Goal: Task Accomplishment & Management: Use online tool/utility

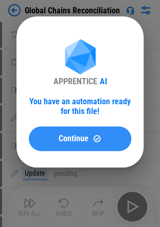
click at [57, 130] on button "Continue" at bounding box center [80, 139] width 102 height 25
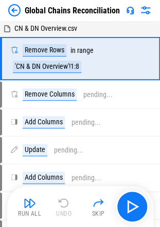
click at [147, 11] on img at bounding box center [145, 10] width 12 height 12
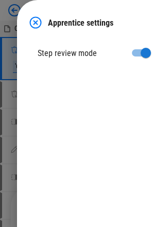
click at [29, 16] on img at bounding box center [35, 22] width 12 height 12
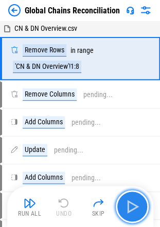
click at [132, 206] on img "button" at bounding box center [132, 207] width 16 height 16
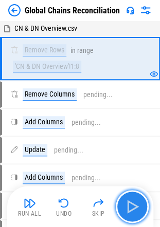
click at [130, 210] on img "button" at bounding box center [132, 207] width 16 height 16
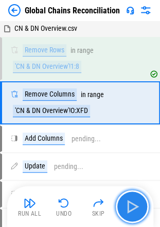
click at [125, 197] on button "button" at bounding box center [132, 206] width 33 height 33
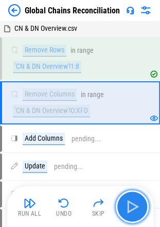
click at [132, 200] on img "button" at bounding box center [132, 207] width 16 height 16
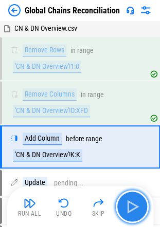
click at [132, 200] on img "button" at bounding box center [132, 207] width 16 height 16
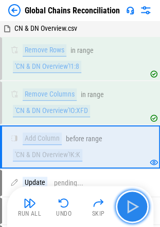
click at [132, 200] on img "button" at bounding box center [132, 207] width 16 height 16
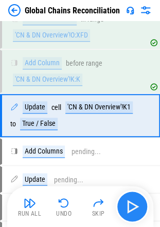
scroll to position [76, 0]
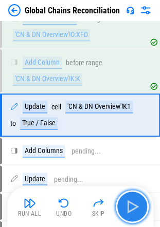
click at [132, 200] on img "button" at bounding box center [132, 207] width 16 height 16
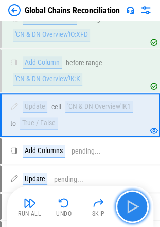
click at [132, 200] on img "button" at bounding box center [132, 207] width 16 height 16
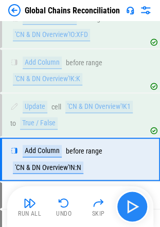
scroll to position [120, 0]
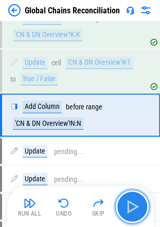
click at [132, 200] on img "button" at bounding box center [132, 207] width 16 height 16
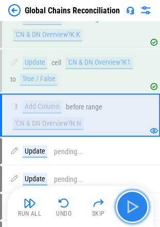
click at [132, 200] on img "button" at bounding box center [132, 207] width 16 height 16
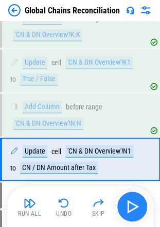
scroll to position [164, 0]
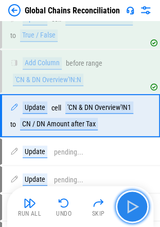
click at [132, 200] on img "button" at bounding box center [132, 207] width 16 height 16
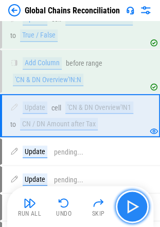
click at [132, 200] on img "button" at bounding box center [132, 207] width 16 height 16
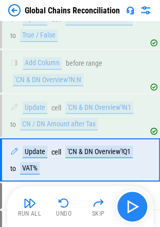
scroll to position [208, 0]
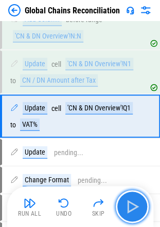
click at [132, 200] on img "button" at bounding box center [132, 207] width 16 height 16
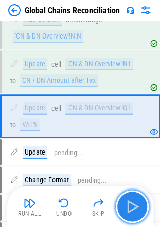
click at [132, 200] on img "button" at bounding box center [132, 207] width 16 height 16
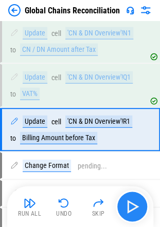
scroll to position [252, 0]
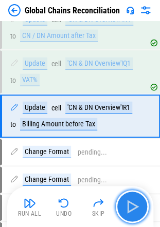
click at [132, 200] on img "button" at bounding box center [132, 207] width 16 height 16
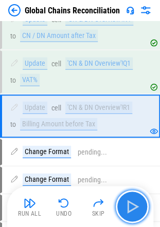
click at [134, 214] on img "button" at bounding box center [132, 207] width 16 height 16
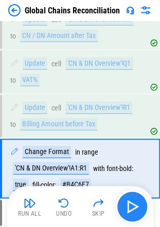
scroll to position [304, 0]
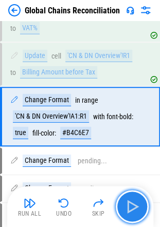
click at [143, 207] on button "button" at bounding box center [132, 206] width 33 height 33
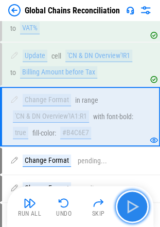
click at [144, 201] on button "button" at bounding box center [132, 206] width 33 height 33
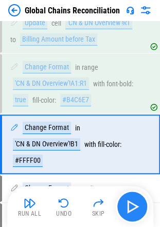
scroll to position [364, 0]
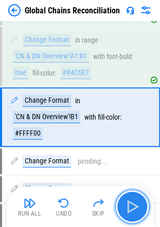
click at [144, 201] on button "button" at bounding box center [132, 206] width 33 height 33
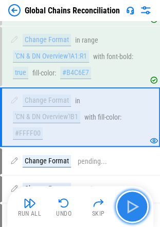
click at [144, 201] on button "button" at bounding box center [132, 206] width 33 height 33
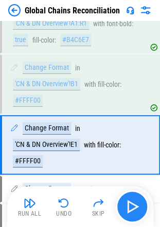
scroll to position [425, 0]
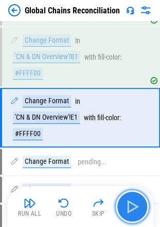
click at [139, 203] on img "button" at bounding box center [132, 207] width 16 height 16
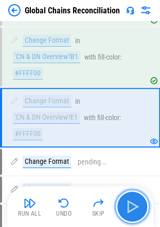
click at [139, 203] on img "button" at bounding box center [132, 207] width 16 height 16
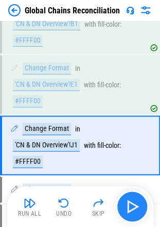
scroll to position [485, 0]
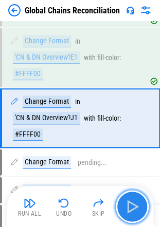
click at [136, 204] on img "button" at bounding box center [132, 207] width 16 height 16
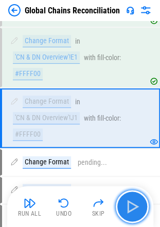
click at [131, 209] on img "button" at bounding box center [132, 207] width 16 height 16
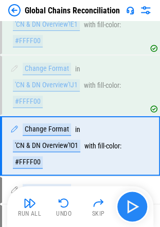
scroll to position [545, 0]
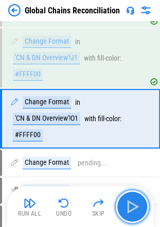
click at [131, 209] on img "button" at bounding box center [132, 207] width 16 height 16
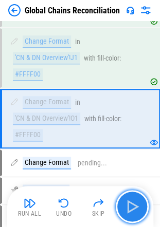
click at [140, 203] on img "button" at bounding box center [132, 207] width 16 height 16
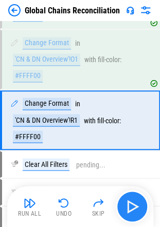
scroll to position [605, 0]
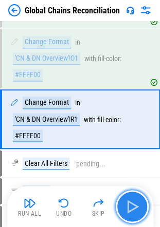
click at [140, 203] on img "button" at bounding box center [132, 207] width 16 height 16
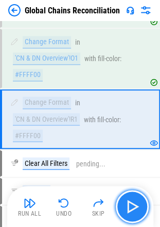
click at [127, 203] on img "button" at bounding box center [132, 207] width 16 height 16
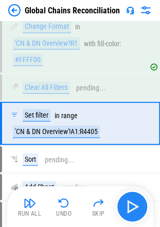
scroll to position [685, 0]
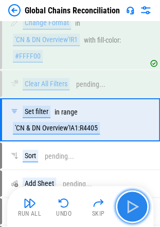
click at [127, 203] on img "button" at bounding box center [132, 207] width 16 height 16
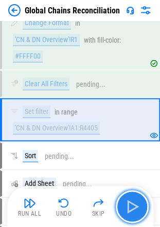
click at [139, 206] on img "button" at bounding box center [132, 207] width 16 height 16
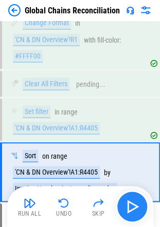
scroll to position [737, 0]
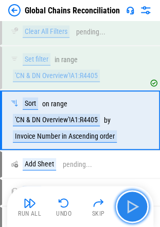
click at [134, 202] on img "button" at bounding box center [132, 207] width 16 height 16
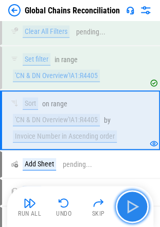
click at [134, 199] on img "button" at bounding box center [132, 207] width 16 height 16
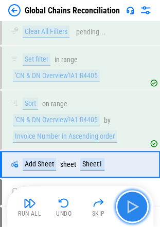
click at [130, 204] on img "button" at bounding box center [132, 207] width 16 height 16
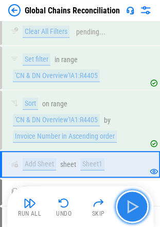
click at [130, 204] on img "button" at bounding box center [132, 207] width 16 height 16
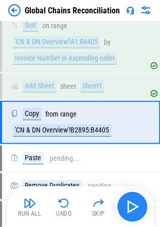
scroll to position [817, 0]
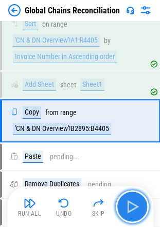
click at [127, 195] on button "button" at bounding box center [132, 206] width 33 height 33
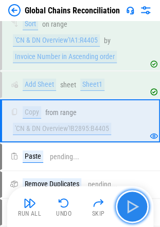
click at [127, 203] on img "button" at bounding box center [132, 207] width 16 height 16
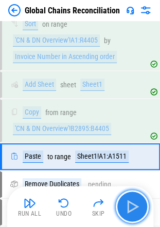
click at [127, 203] on img "button" at bounding box center [132, 207] width 16 height 16
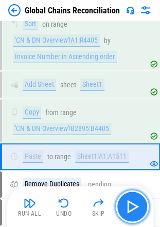
click at [127, 203] on img "button" at bounding box center [132, 207] width 16 height 16
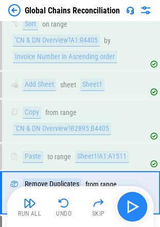
scroll to position [888, 0]
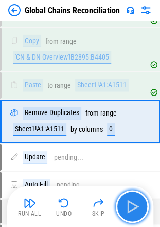
click at [135, 206] on img "button" at bounding box center [132, 207] width 16 height 16
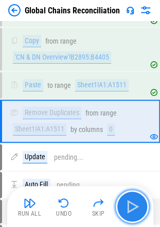
click at [136, 209] on img "button" at bounding box center [132, 207] width 16 height 16
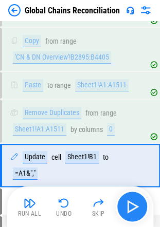
scroll to position [932, 0]
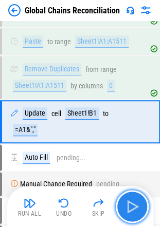
click at [129, 207] on img "button" at bounding box center [132, 207] width 16 height 16
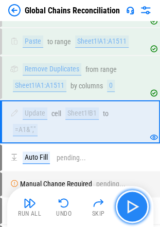
click at [136, 206] on img "button" at bounding box center [132, 207] width 16 height 16
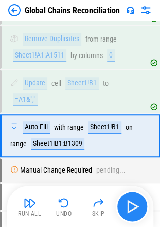
scroll to position [976, 0]
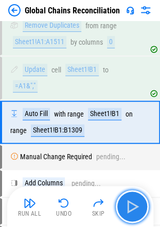
click at [139, 205] on img "button" at bounding box center [132, 207] width 16 height 16
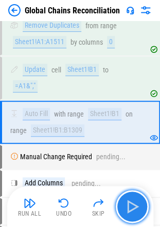
click at [126, 201] on img "button" at bounding box center [132, 207] width 16 height 16
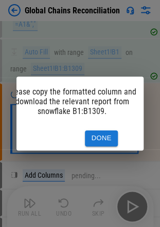
scroll to position [0, 0]
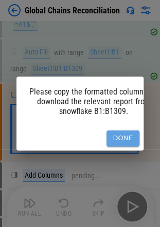
click at [118, 131] on button "Done" at bounding box center [123, 139] width 33 height 16
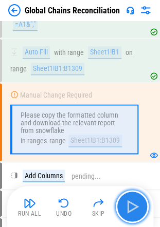
click at [133, 198] on button "button" at bounding box center [132, 206] width 33 height 33
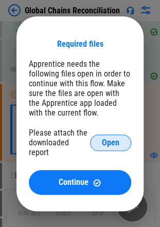
click at [103, 149] on button "Open" at bounding box center [110, 143] width 41 height 16
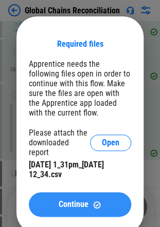
click at [47, 201] on button "Continue" at bounding box center [80, 204] width 102 height 25
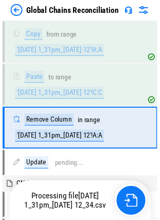
scroll to position [1245, 0]
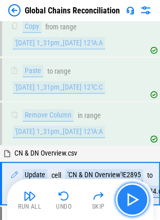
click at [132, 195] on img "button" at bounding box center [132, 199] width 16 height 16
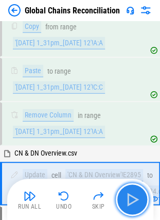
click at [127, 213] on button "button" at bounding box center [132, 199] width 33 height 33
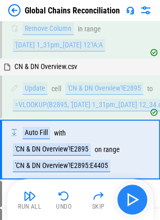
scroll to position [1360, 0]
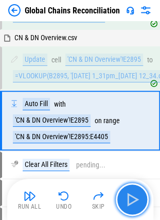
click at [136, 196] on img "button" at bounding box center [132, 199] width 16 height 16
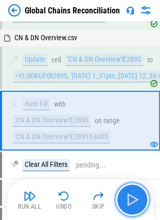
click at [142, 199] on button "button" at bounding box center [132, 199] width 33 height 33
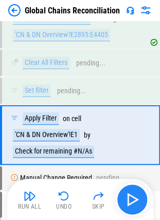
scroll to position [1475, 0]
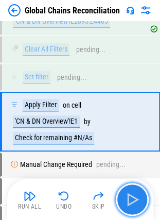
click at [126, 195] on img "button" at bounding box center [132, 199] width 16 height 16
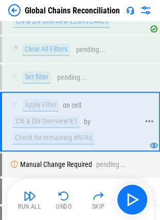
scroll to position [1507, 0]
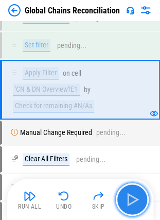
click at [136, 192] on img "button" at bounding box center [132, 199] width 16 height 16
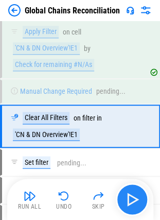
scroll to position [1552, 0]
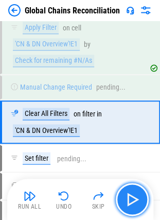
click at [136, 192] on img "button" at bounding box center [132, 199] width 16 height 16
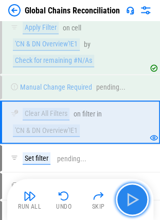
click at [126, 198] on img "button" at bounding box center [132, 199] width 16 height 16
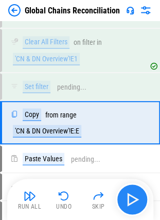
scroll to position [1624, 0]
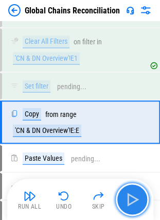
click at [124, 199] on button "button" at bounding box center [132, 199] width 33 height 33
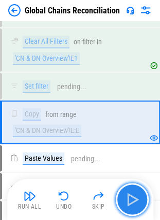
click at [124, 199] on button "button" at bounding box center [132, 199] width 33 height 33
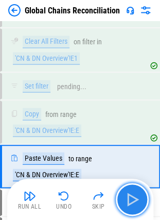
click at [138, 199] on img "button" at bounding box center [132, 199] width 16 height 16
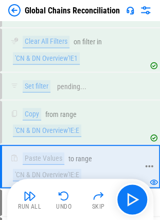
scroll to position [1657, 0]
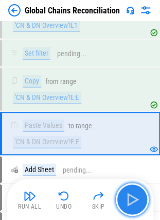
click at [140, 207] on button "button" at bounding box center [132, 199] width 33 height 33
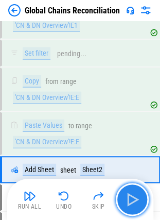
click at [140, 207] on button "button" at bounding box center [132, 199] width 33 height 33
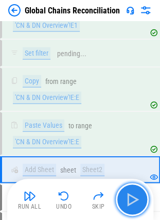
click at [136, 187] on button "button" at bounding box center [132, 199] width 33 height 33
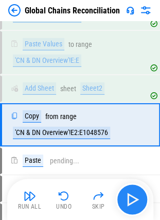
scroll to position [1740, 0]
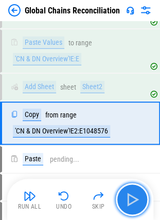
click at [128, 202] on img "button" at bounding box center [132, 199] width 16 height 16
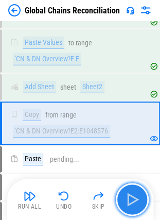
click at [128, 202] on img "button" at bounding box center [132, 199] width 16 height 16
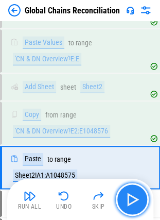
click at [128, 202] on img "button" at bounding box center [132, 199] width 16 height 16
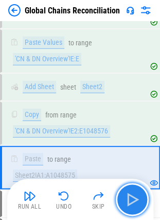
click at [130, 197] on img "button" at bounding box center [132, 199] width 16 height 16
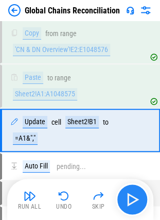
scroll to position [1827, 0]
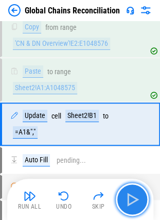
click at [130, 197] on img "button" at bounding box center [132, 199] width 16 height 16
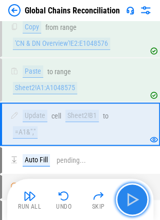
click at [133, 199] on img "button" at bounding box center [132, 199] width 16 height 16
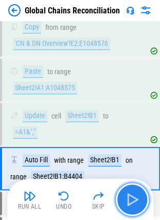
click at [133, 199] on img "button" at bounding box center [132, 199] width 16 height 16
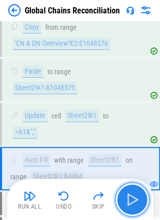
click at [133, 199] on img "button" at bounding box center [132, 199] width 16 height 16
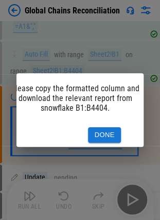
scroll to position [0, 22]
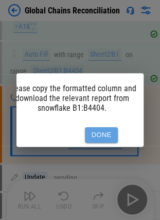
click at [101, 127] on button "Done" at bounding box center [101, 135] width 33 height 16
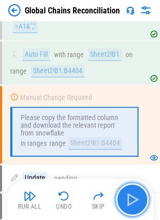
click at [126, 196] on img "button" at bounding box center [132, 199] width 16 height 16
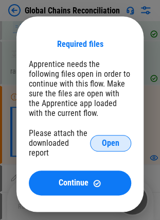
click at [106, 145] on span "Open" at bounding box center [110, 143] width 17 height 8
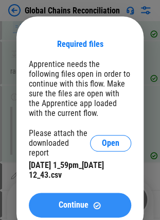
click at [47, 204] on div "Continue" at bounding box center [80, 205] width 78 height 9
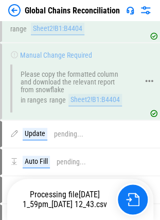
scroll to position [1977, 0]
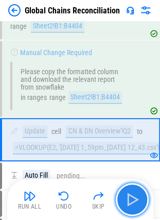
click at [128, 192] on img "button" at bounding box center [132, 199] width 16 height 16
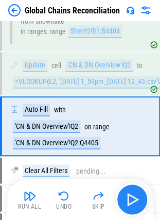
scroll to position [2044, 0]
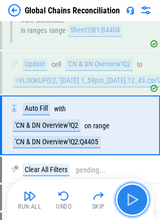
click at [138, 194] on img "button" at bounding box center [132, 199] width 16 height 16
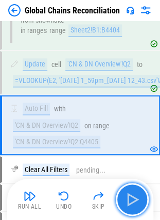
click at [140, 207] on button "button" at bounding box center [132, 199] width 33 height 33
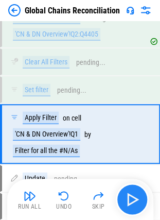
scroll to position [2160, 0]
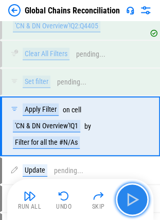
click at [140, 207] on button "button" at bounding box center [132, 199] width 33 height 33
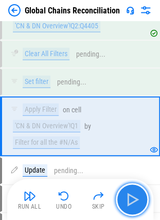
click at [126, 198] on img "button" at bounding box center [132, 199] width 16 height 16
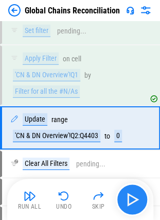
scroll to position [2212, 0]
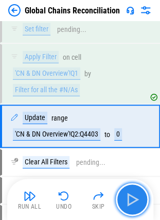
click at [126, 198] on img "button" at bounding box center [132, 199] width 16 height 16
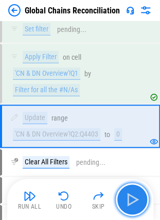
click at [129, 198] on img "button" at bounding box center [132, 199] width 16 height 16
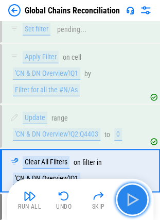
click at [129, 198] on img "button" at bounding box center [132, 199] width 16 height 16
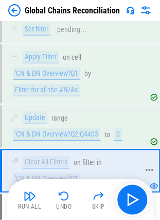
scroll to position [2237, 0]
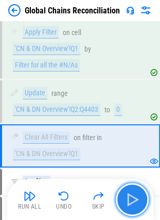
click at [143, 194] on button "button" at bounding box center [132, 199] width 33 height 33
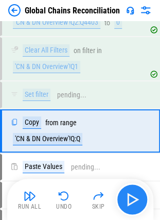
scroll to position [2327, 0]
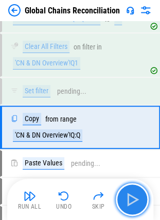
click at [139, 201] on img "button" at bounding box center [132, 199] width 16 height 16
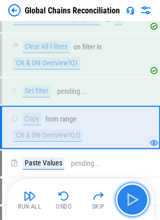
click at [126, 200] on img "button" at bounding box center [132, 199] width 16 height 16
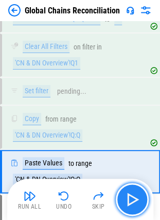
click at [126, 200] on img "button" at bounding box center [132, 199] width 16 height 16
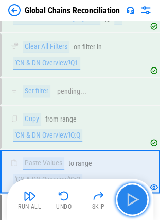
click at [126, 200] on img "button" at bounding box center [132, 199] width 16 height 16
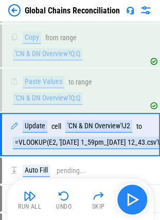
scroll to position [2415, 0]
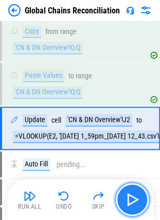
click at [138, 201] on img "button" at bounding box center [132, 199] width 16 height 16
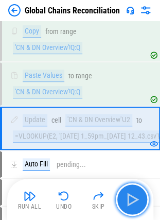
click at [138, 201] on img "button" at bounding box center [132, 199] width 16 height 16
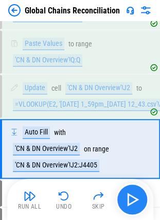
scroll to position [2467, 0]
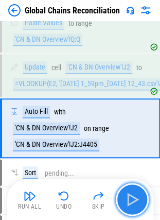
click at [138, 201] on img "button" at bounding box center [132, 199] width 16 height 16
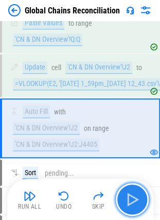
click at [129, 195] on img "button" at bounding box center [132, 199] width 16 height 16
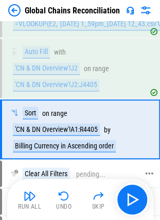
scroll to position [2538, 0]
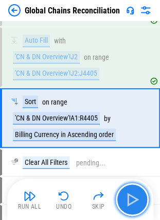
click at [127, 189] on button "button" at bounding box center [132, 199] width 33 height 33
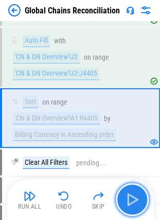
click at [128, 193] on img "button" at bounding box center [132, 199] width 16 height 16
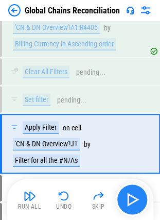
scroll to position [2643, 0]
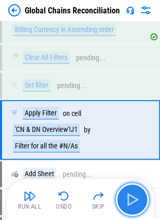
click at [128, 193] on img "button" at bounding box center [132, 199] width 16 height 16
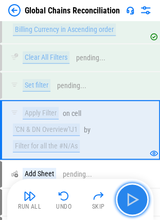
click at [132, 190] on button "button" at bounding box center [132, 199] width 33 height 33
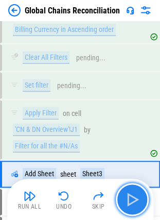
click at [127, 202] on img "button" at bounding box center [132, 199] width 16 height 16
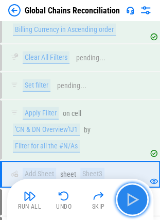
click at [127, 202] on img "button" at bounding box center [132, 199] width 16 height 16
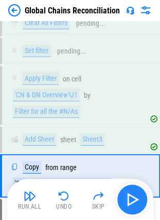
scroll to position [2723, 0]
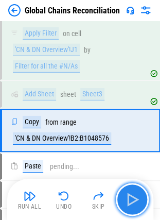
click at [131, 187] on button "button" at bounding box center [132, 199] width 33 height 33
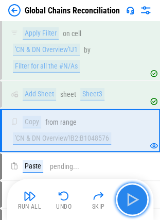
click at [131, 187] on button "button" at bounding box center [132, 199] width 33 height 33
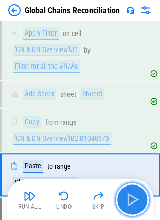
click at [131, 187] on button "button" at bounding box center [132, 199] width 33 height 33
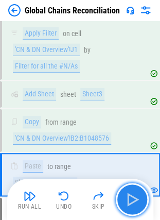
click at [137, 200] on img "button" at bounding box center [132, 199] width 16 height 16
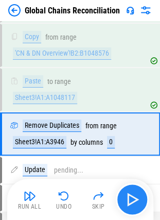
scroll to position [2810, 0]
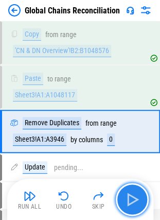
click at [137, 200] on img "button" at bounding box center [132, 199] width 16 height 16
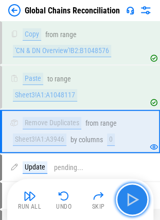
click at [125, 201] on img "button" at bounding box center [132, 199] width 16 height 16
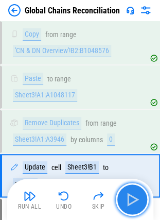
click at [125, 201] on img "button" at bounding box center [132, 199] width 16 height 16
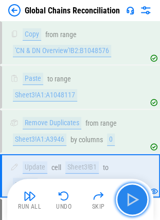
click at [125, 201] on img "button" at bounding box center [132, 199] width 16 height 16
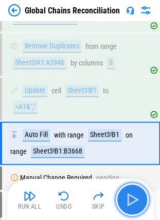
scroll to position [2898, 0]
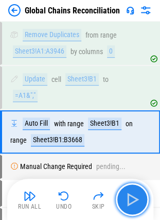
click at [125, 201] on img "button" at bounding box center [132, 199] width 16 height 16
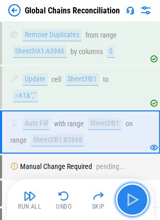
click at [142, 196] on button "button" at bounding box center [132, 199] width 33 height 33
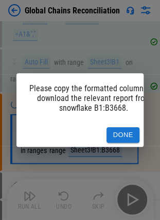
scroll to position [0, 9]
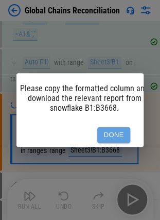
click at [115, 132] on button "Done" at bounding box center [113, 135] width 33 height 16
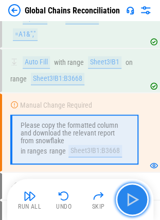
click at [126, 192] on img "button" at bounding box center [132, 199] width 16 height 16
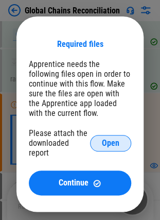
click at [110, 150] on button "Open" at bounding box center [110, 143] width 41 height 16
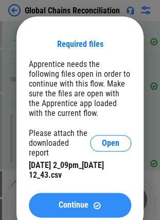
click at [55, 198] on button "Continue" at bounding box center [80, 204] width 102 height 25
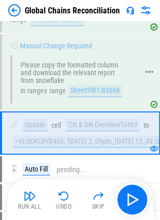
scroll to position [3019, 0]
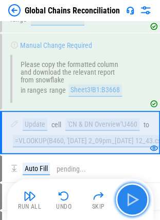
click at [134, 194] on img "button" at bounding box center [132, 199] width 16 height 16
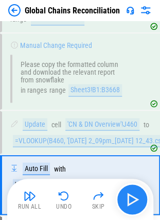
scroll to position [3071, 0]
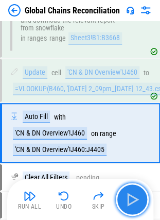
click at [134, 194] on img "button" at bounding box center [132, 199] width 16 height 16
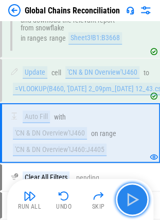
click at [130, 201] on img "button" at bounding box center [132, 199] width 16 height 16
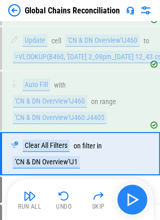
scroll to position [3123, 0]
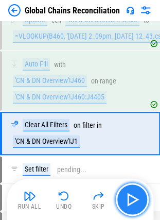
click at [130, 201] on img "button" at bounding box center [132, 199] width 16 height 16
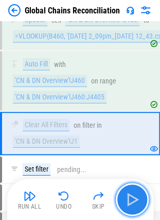
click at [130, 201] on img "button" at bounding box center [132, 199] width 16 height 16
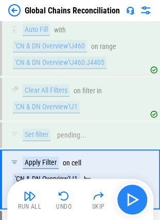
scroll to position [3203, 0]
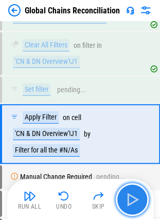
click at [130, 201] on img "button" at bounding box center [132, 199] width 16 height 16
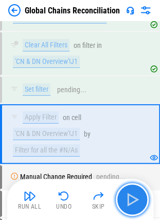
click at [125, 192] on img "button" at bounding box center [132, 199] width 16 height 16
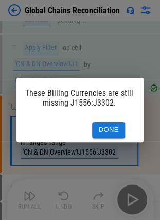
scroll to position [0, 13]
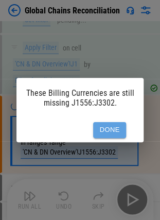
click at [113, 122] on button "Done" at bounding box center [109, 130] width 33 height 16
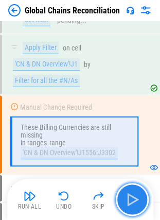
click at [130, 208] on button "button" at bounding box center [132, 199] width 33 height 33
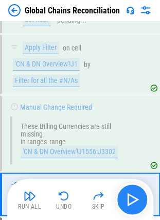
scroll to position [3332, 0]
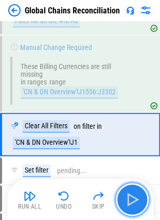
click at [129, 204] on img "button" at bounding box center [132, 199] width 16 height 16
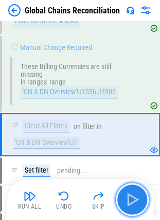
click at [129, 187] on button "button" at bounding box center [132, 199] width 33 height 33
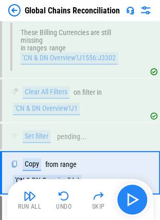
scroll to position [3404, 0]
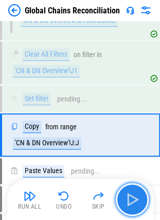
click at [129, 191] on img "button" at bounding box center [132, 199] width 16 height 16
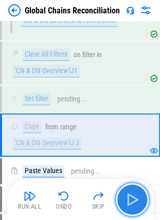
click at [129, 191] on img "button" at bounding box center [132, 199] width 16 height 16
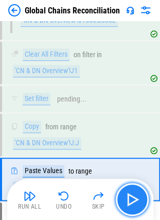
click at [129, 191] on img "button" at bounding box center [132, 199] width 16 height 16
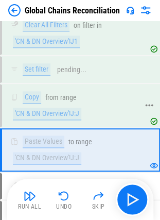
scroll to position [3435, 0]
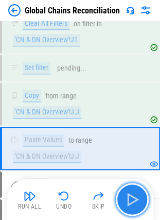
click at [136, 186] on button "button" at bounding box center [132, 199] width 33 height 33
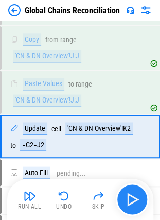
scroll to position [3492, 0]
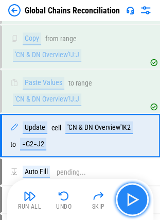
click at [124, 198] on button "button" at bounding box center [132, 199] width 33 height 33
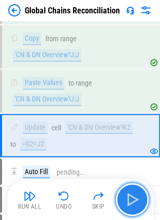
click at [124, 198] on button "button" at bounding box center [132, 199] width 33 height 33
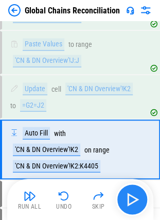
scroll to position [3544, 0]
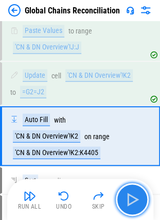
click at [124, 198] on button "button" at bounding box center [132, 199] width 33 height 33
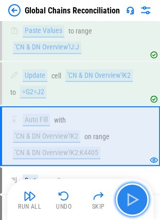
click at [133, 195] on img "button" at bounding box center [132, 199] width 16 height 16
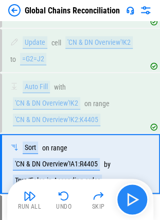
scroll to position [3604, 0]
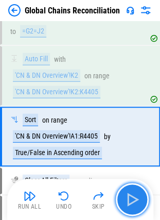
click at [129, 210] on button "button" at bounding box center [132, 199] width 33 height 33
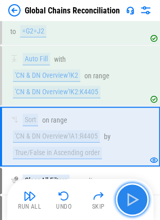
click at [128, 201] on img "button" at bounding box center [132, 199] width 16 height 16
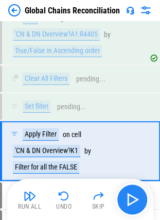
scroll to position [3719, 0]
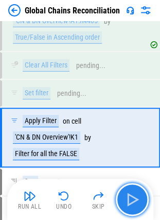
click at [138, 198] on img "button" at bounding box center [132, 199] width 16 height 16
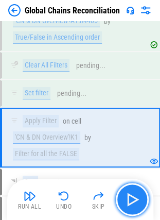
click at [138, 198] on img "button" at bounding box center [132, 199] width 16 height 16
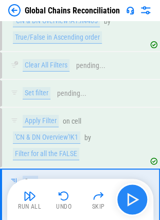
scroll to position [3779, 0]
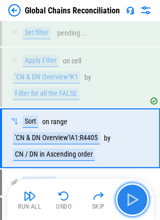
click at [132, 202] on img "button" at bounding box center [132, 199] width 16 height 16
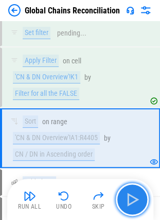
click at [139, 191] on img "button" at bounding box center [132, 199] width 16 height 16
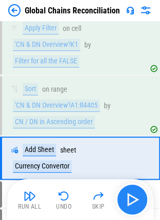
scroll to position [3831, 0]
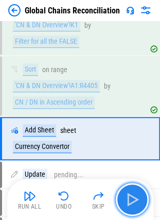
click at [133, 197] on img "button" at bounding box center [132, 199] width 16 height 16
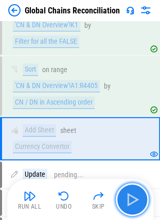
click at [134, 195] on img "button" at bounding box center [132, 199] width 16 height 16
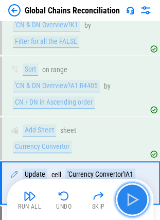
click at [134, 195] on img "button" at bounding box center [132, 199] width 16 height 16
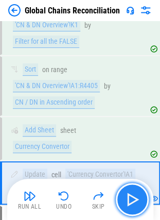
click at [134, 198] on img "button" at bounding box center [132, 199] width 16 height 16
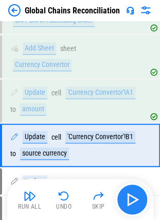
scroll to position [3919, 0]
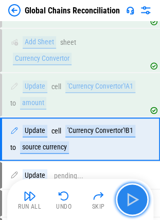
click at [134, 198] on img "button" at bounding box center [132, 199] width 16 height 16
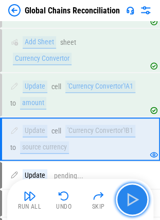
click at [134, 198] on img "button" at bounding box center [132, 199] width 16 height 16
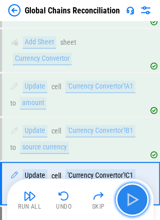
click at [134, 198] on img "button" at bounding box center [132, 199] width 16 height 16
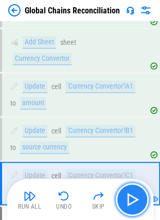
click at [134, 198] on img "button" at bounding box center [132, 199] width 16 height 16
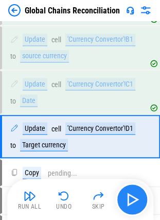
scroll to position [4016, 0]
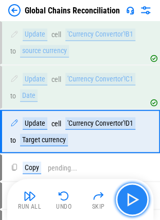
click at [134, 198] on img "button" at bounding box center [132, 199] width 16 height 16
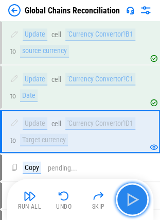
click at [134, 198] on img "button" at bounding box center [132, 199] width 16 height 16
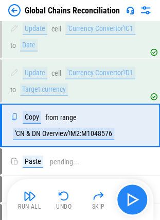
scroll to position [4068, 0]
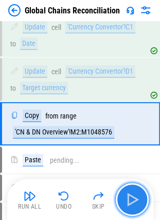
click at [130, 194] on img "button" at bounding box center [132, 199] width 16 height 16
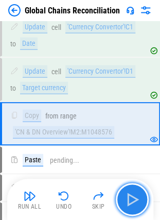
click at [130, 194] on img "button" at bounding box center [132, 199] width 16 height 16
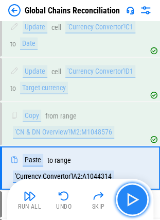
click at [130, 194] on img "button" at bounding box center [132, 199] width 16 height 16
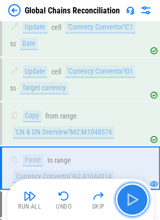
click at [130, 194] on img "button" at bounding box center [132, 199] width 16 height 16
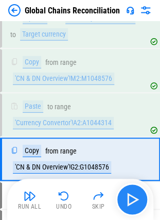
scroll to position [4156, 0]
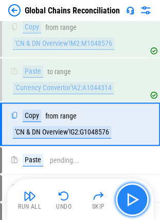
click at [129, 187] on button "button" at bounding box center [132, 199] width 33 height 33
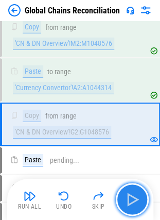
click at [134, 194] on img "button" at bounding box center [132, 199] width 16 height 16
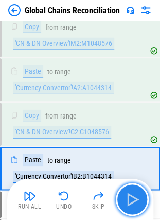
click at [134, 194] on img "button" at bounding box center [132, 199] width 16 height 16
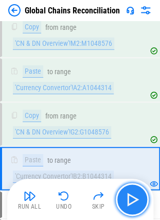
click at [142, 193] on button "button" at bounding box center [132, 199] width 33 height 33
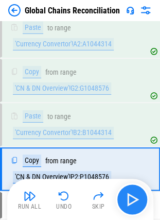
scroll to position [4243, 0]
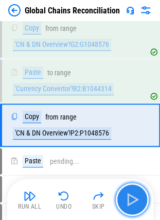
click at [137, 192] on img "button" at bounding box center [132, 199] width 16 height 16
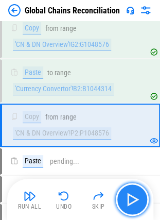
click at [130, 197] on img "button" at bounding box center [132, 199] width 16 height 16
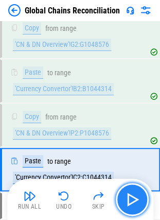
click at [134, 193] on img "button" at bounding box center [132, 199] width 16 height 16
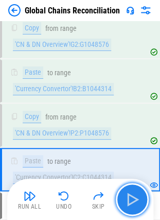
click at [132, 191] on img "button" at bounding box center [132, 199] width 16 height 16
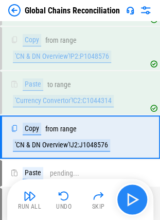
scroll to position [4331, 0]
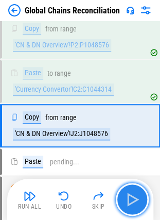
click at [138, 188] on button "button" at bounding box center [132, 199] width 33 height 33
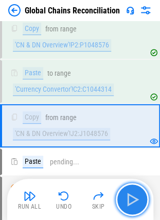
click at [137, 190] on button "button" at bounding box center [132, 199] width 33 height 33
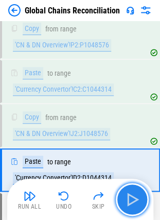
click at [137, 190] on button "button" at bounding box center [132, 199] width 33 height 33
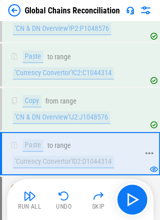
scroll to position [4348, 0]
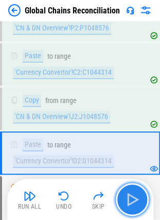
click at [135, 195] on img "button" at bounding box center [132, 199] width 16 height 16
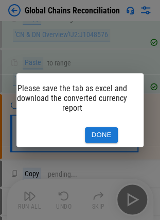
scroll to position [0, 0]
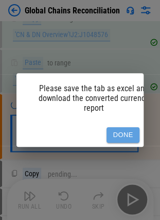
click at [129, 127] on button "Done" at bounding box center [123, 135] width 33 height 16
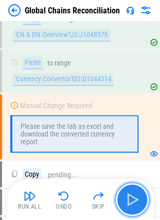
click at [121, 195] on button "button" at bounding box center [132, 199] width 33 height 33
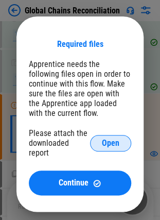
click at [93, 143] on button "Open" at bounding box center [110, 143] width 41 height 16
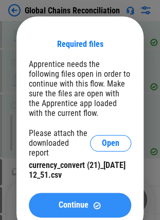
click at [51, 198] on button "Continue" at bounding box center [80, 204] width 102 height 25
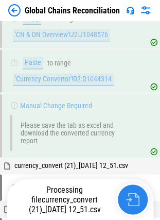
click at [130, 198] on img "button" at bounding box center [132, 198] width 13 height 13
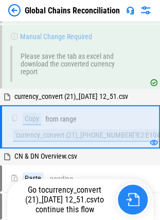
scroll to position [4499, 0]
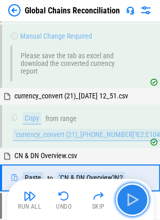
click at [134, 197] on img "button" at bounding box center [132, 199] width 16 height 16
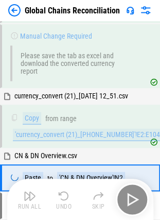
click at [134, 197] on div "Run All Undo Skip" at bounding box center [81, 199] width 136 height 33
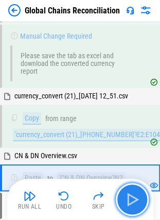
click at [128, 198] on img "button" at bounding box center [132, 199] width 16 height 16
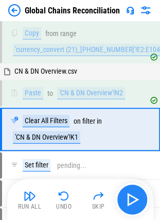
scroll to position [4586, 0]
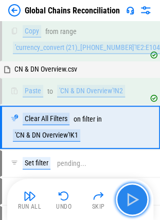
click at [128, 198] on img "button" at bounding box center [132, 199] width 16 height 16
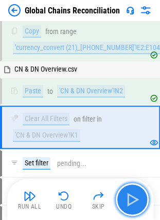
click at [137, 198] on img "button" at bounding box center [132, 199] width 16 height 16
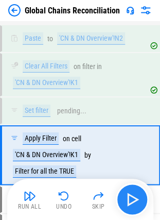
scroll to position [4666, 0]
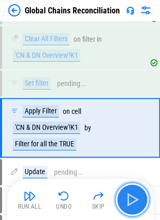
click at [137, 198] on img "button" at bounding box center [132, 199] width 16 height 16
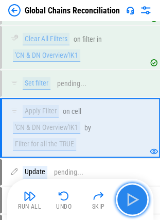
click at [134, 201] on img "button" at bounding box center [132, 199] width 16 height 16
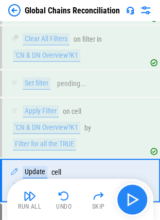
scroll to position [4718, 0]
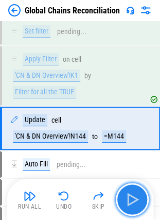
click at [136, 206] on img "button" at bounding box center [132, 199] width 16 height 16
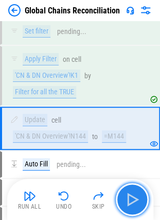
click at [136, 206] on img "button" at bounding box center [132, 199] width 16 height 16
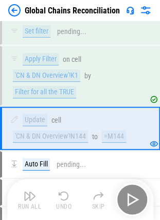
click at [136, 206] on div "Run All Undo Skip" at bounding box center [81, 199] width 136 height 33
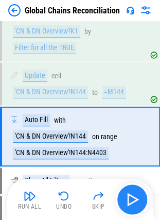
scroll to position [4770, 0]
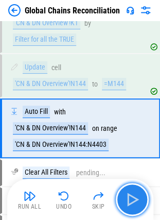
click at [136, 206] on img "button" at bounding box center [132, 199] width 16 height 16
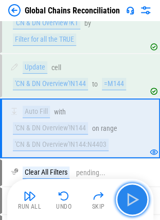
click at [134, 198] on img "button" at bounding box center [132, 199] width 16 height 16
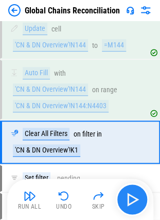
scroll to position [4822, 0]
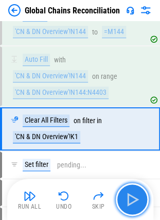
click at [134, 198] on img "button" at bounding box center [132, 199] width 16 height 16
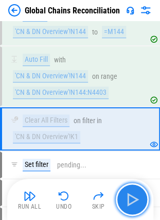
click at [135, 190] on button "button" at bounding box center [132, 199] width 33 height 33
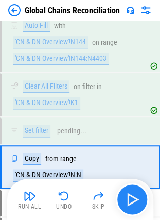
scroll to position [4894, 0]
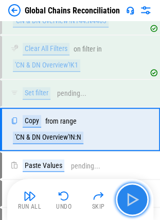
click at [140, 199] on img "button" at bounding box center [132, 199] width 16 height 16
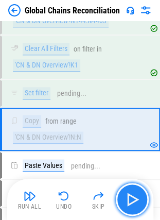
click at [140, 199] on img "button" at bounding box center [132, 199] width 16 height 16
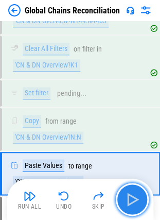
click at [140, 199] on img "button" at bounding box center [132, 199] width 16 height 16
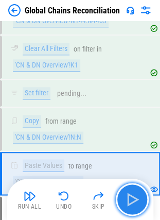
click at [140, 199] on img "button" at bounding box center [132, 199] width 16 height 16
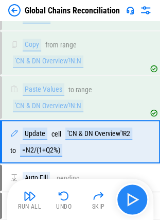
scroll to position [4981, 0]
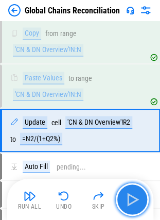
click at [126, 191] on img "button" at bounding box center [132, 199] width 16 height 16
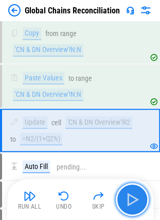
click at [126, 191] on img "button" at bounding box center [132, 199] width 16 height 16
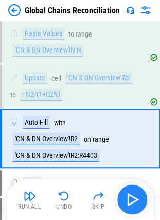
scroll to position [5034, 0]
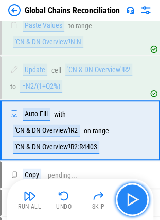
click at [137, 200] on img "button" at bounding box center [132, 199] width 16 height 16
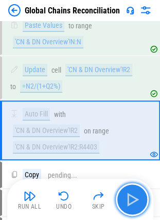
click at [137, 200] on img "button" at bounding box center [132, 199] width 16 height 16
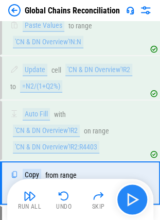
scroll to position [5086, 0]
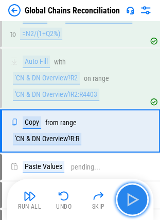
click at [145, 194] on button "button" at bounding box center [132, 199] width 33 height 33
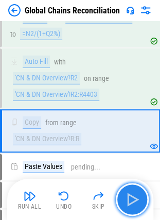
click at [133, 198] on img "button" at bounding box center [132, 199] width 16 height 16
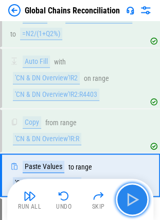
click at [133, 198] on img "button" at bounding box center [132, 199] width 16 height 16
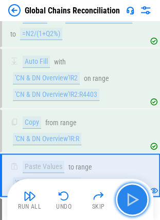
click at [125, 195] on img "button" at bounding box center [132, 199] width 16 height 16
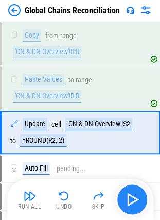
scroll to position [5174, 0]
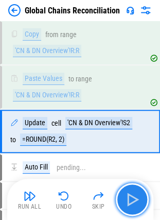
click at [133, 196] on img "button" at bounding box center [132, 199] width 16 height 16
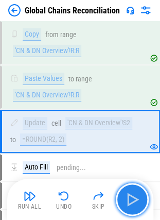
click at [135, 197] on img "button" at bounding box center [132, 199] width 16 height 16
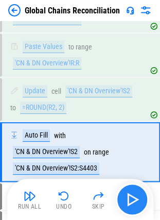
scroll to position [5225, 0]
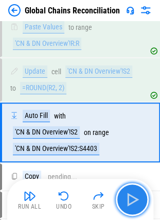
click at [137, 198] on img "button" at bounding box center [132, 199] width 16 height 16
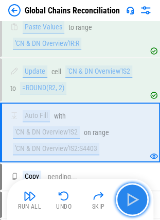
click at [137, 198] on img "button" at bounding box center [132, 199] width 16 height 16
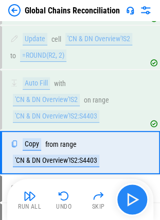
scroll to position [5278, 0]
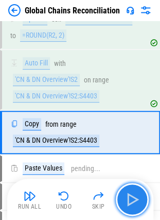
click at [137, 198] on img "button" at bounding box center [132, 199] width 16 height 16
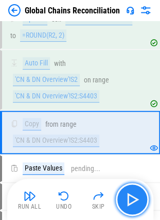
click at [137, 198] on img "button" at bounding box center [132, 199] width 16 height 16
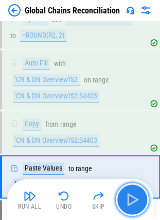
click at [137, 198] on img "button" at bounding box center [132, 199] width 16 height 16
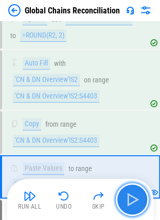
click at [137, 198] on img "button" at bounding box center [132, 199] width 16 height 16
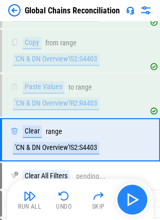
scroll to position [5365, 0]
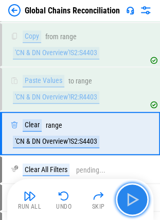
click at [133, 210] on button "button" at bounding box center [132, 199] width 33 height 33
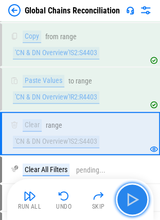
click at [133, 210] on button "button" at bounding box center [132, 199] width 33 height 33
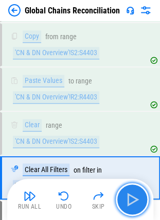
click at [131, 213] on button "button" at bounding box center [132, 199] width 33 height 33
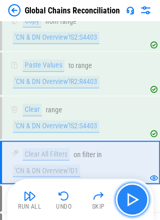
click at [137, 193] on img "button" at bounding box center [132, 199] width 16 height 16
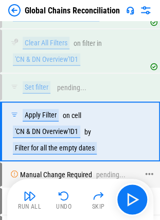
scroll to position [5492, 0]
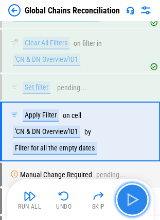
click at [124, 202] on button "button" at bounding box center [132, 199] width 33 height 33
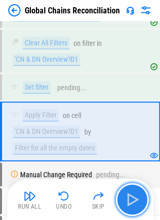
click at [136, 195] on img "button" at bounding box center [132, 199] width 16 height 16
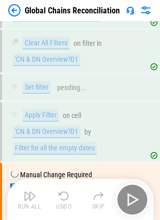
scroll to position [5555, 0]
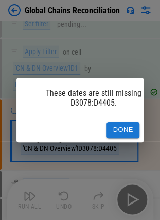
click at [111, 128] on button "Done" at bounding box center [123, 130] width 33 height 16
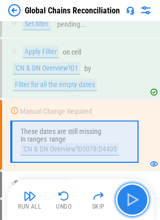
click at [133, 201] on img "button" at bounding box center [132, 199] width 16 height 16
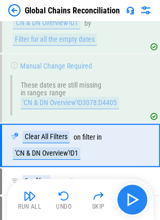
scroll to position [5610, 0]
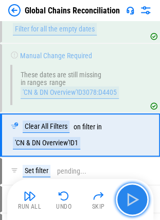
click at [133, 201] on img "button" at bounding box center [132, 199] width 16 height 16
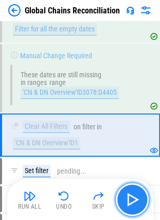
click at [127, 189] on button "button" at bounding box center [132, 199] width 33 height 33
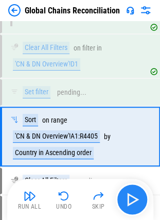
scroll to position [5690, 0]
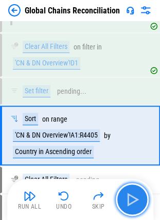
click at [133, 198] on img "button" at bounding box center [132, 199] width 16 height 16
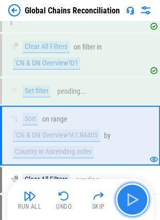
click at [135, 191] on img "button" at bounding box center [132, 199] width 16 height 16
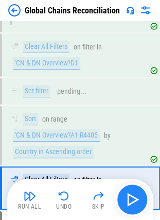
scroll to position [5742, 0]
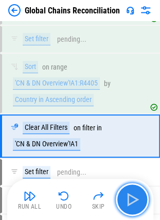
click at [139, 188] on button "button" at bounding box center [132, 199] width 33 height 33
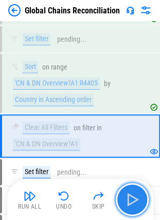
click at [138, 195] on img "button" at bounding box center [132, 199] width 16 height 16
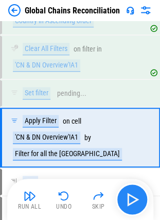
scroll to position [5822, 0]
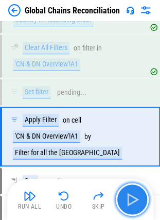
click at [134, 199] on img "button" at bounding box center [132, 199] width 16 height 16
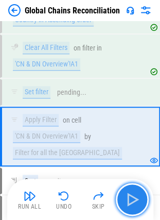
click at [143, 195] on button "button" at bounding box center [132, 199] width 33 height 33
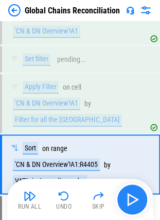
scroll to position [5882, 0]
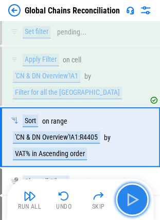
click at [120, 190] on button "button" at bounding box center [132, 199] width 33 height 33
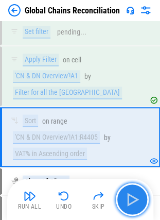
click at [136, 193] on img "button" at bounding box center [132, 199] width 16 height 16
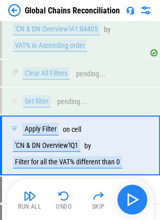
scroll to position [5997, 0]
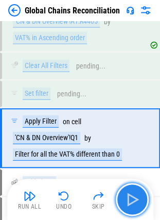
click at [132, 198] on img "button" at bounding box center [132, 199] width 16 height 16
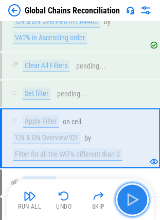
click at [144, 198] on button "button" at bounding box center [132, 199] width 33 height 33
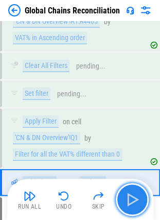
click at [134, 197] on img "button" at bounding box center [132, 199] width 16 height 16
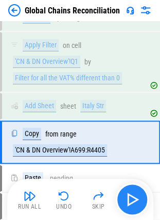
scroll to position [6078, 0]
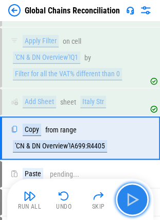
click at [133, 211] on button "button" at bounding box center [132, 199] width 33 height 33
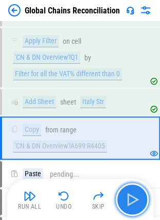
click at [130, 205] on img "button" at bounding box center [132, 199] width 16 height 16
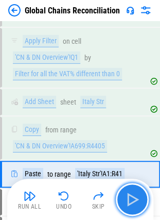
click at [130, 205] on img "button" at bounding box center [132, 199] width 16 height 16
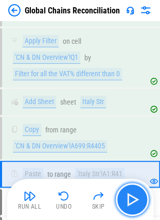
click at [136, 199] on img "button" at bounding box center [132, 199] width 16 height 16
click at [135, 205] on img "button" at bounding box center [132, 199] width 16 height 16
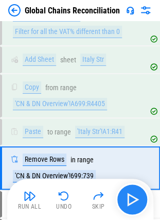
scroll to position [6149, 0]
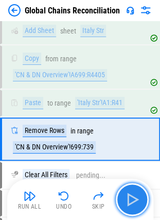
click at [130, 203] on img "button" at bounding box center [132, 199] width 16 height 16
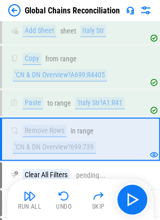
scroll to position [6128, 0]
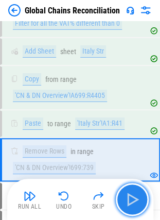
click at [132, 195] on img "button" at bounding box center [132, 199] width 16 height 16
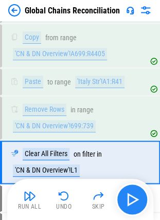
scroll to position [6193, 0]
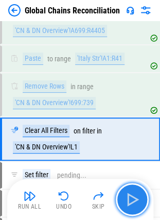
click at [132, 195] on img "button" at bounding box center [132, 199] width 16 height 16
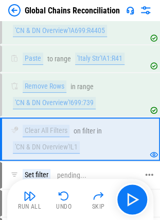
scroll to position [6249, 0]
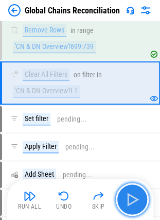
click at [129, 192] on img "button" at bounding box center [132, 199] width 16 height 16
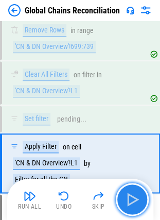
click at [136, 201] on img "button" at bounding box center [132, 199] width 16 height 16
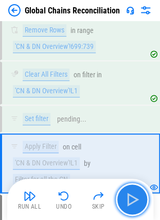
click at [138, 202] on img "button" at bounding box center [132, 199] width 16 height 16
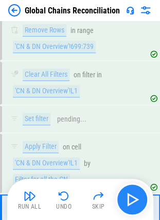
scroll to position [6316, 0]
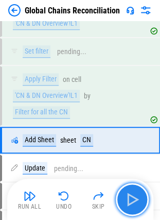
click at [127, 202] on img "button" at bounding box center [132, 199] width 16 height 16
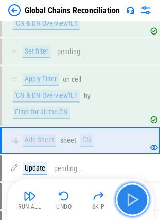
click at [127, 202] on img "button" at bounding box center [132, 199] width 16 height 16
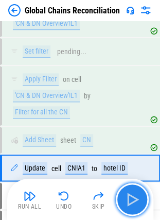
click at [133, 199] on img "button" at bounding box center [132, 199] width 16 height 16
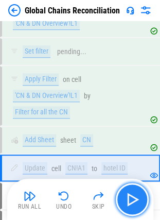
click at [133, 199] on img "button" at bounding box center [132, 199] width 16 height 16
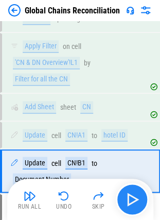
scroll to position [6380, 0]
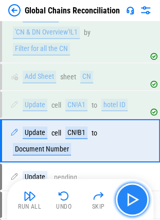
click at [133, 199] on img "button" at bounding box center [132, 199] width 16 height 16
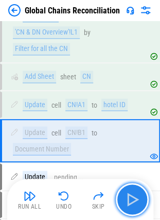
click at [133, 199] on img "button" at bounding box center [132, 199] width 16 height 16
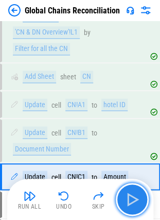
click at [133, 199] on img "button" at bounding box center [132, 199] width 16 height 16
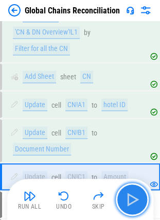
click at [128, 197] on img "button" at bounding box center [132, 199] width 16 height 16
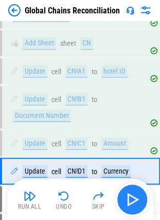
scroll to position [6443, 0]
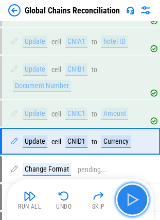
click at [128, 197] on img "button" at bounding box center [132, 199] width 16 height 16
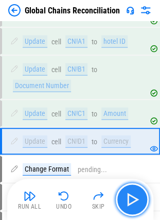
click at [128, 197] on img "button" at bounding box center [132, 199] width 16 height 16
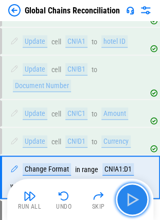
click at [128, 197] on img "button" at bounding box center [132, 199] width 16 height 16
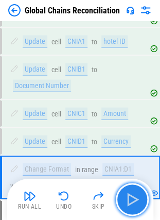
click at [130, 206] on img "button" at bounding box center [132, 199] width 16 height 16
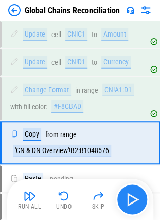
scroll to position [6523, 0]
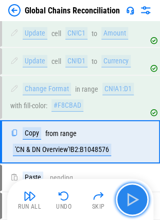
click at [139, 205] on img "button" at bounding box center [132, 199] width 16 height 16
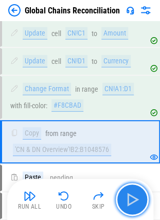
click at [135, 198] on img "button" at bounding box center [132, 199] width 16 height 16
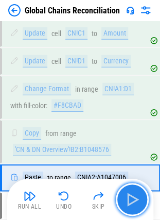
click at [127, 199] on img "button" at bounding box center [132, 199] width 16 height 16
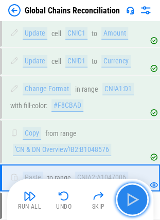
click at [132, 197] on img "button" at bounding box center [132, 199] width 16 height 16
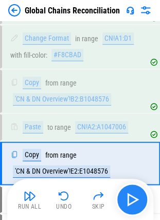
scroll to position [6594, 0]
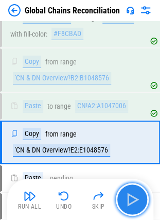
click at [139, 197] on img "button" at bounding box center [132, 199] width 16 height 16
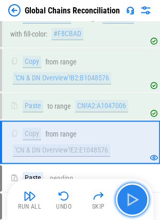
click at [131, 198] on img "button" at bounding box center [132, 199] width 16 height 16
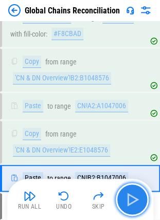
click at [131, 198] on img "button" at bounding box center [132, 199] width 16 height 16
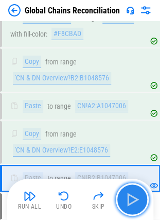
click at [124, 205] on img "button" at bounding box center [132, 199] width 16 height 16
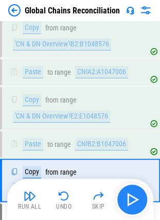
scroll to position [6666, 0]
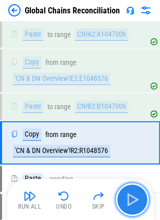
click at [134, 206] on img "button" at bounding box center [132, 199] width 16 height 16
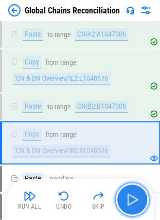
click at [136, 201] on img "button" at bounding box center [132, 199] width 16 height 16
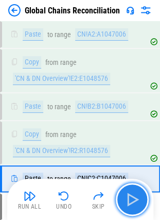
click at [135, 192] on img "button" at bounding box center [132, 199] width 16 height 16
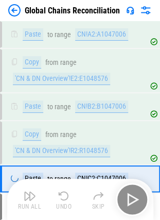
click at [135, 192] on div "Run All Undo Skip" at bounding box center [81, 199] width 136 height 33
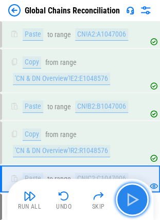
click at [135, 192] on img "button" at bounding box center [132, 199] width 16 height 16
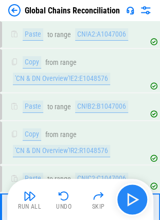
scroll to position [6737, 0]
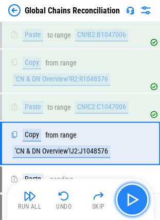
click at [125, 191] on img "button" at bounding box center [132, 199] width 16 height 16
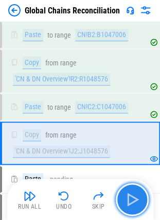
click at [138, 199] on img "button" at bounding box center [132, 199] width 16 height 16
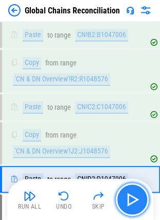
click at [128, 195] on img "button" at bounding box center [132, 199] width 16 height 16
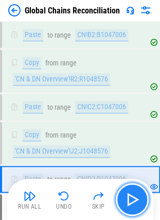
click at [139, 203] on img "button" at bounding box center [132, 199] width 16 height 16
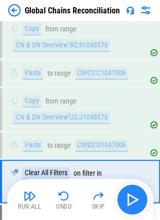
scroll to position [6809, 0]
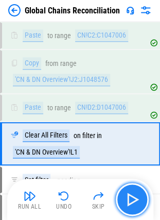
click at [139, 203] on img "button" at bounding box center [132, 199] width 16 height 16
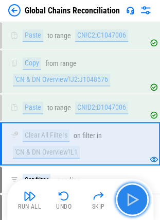
click at [143, 205] on button "button" at bounding box center [132, 199] width 33 height 33
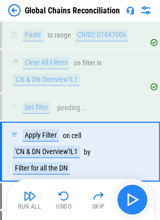
scroll to position [6889, 0]
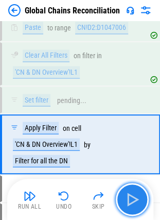
click at [134, 203] on img "button" at bounding box center [132, 199] width 16 height 16
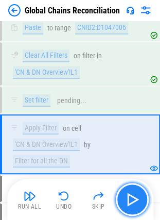
click at [134, 203] on img "button" at bounding box center [132, 199] width 16 height 16
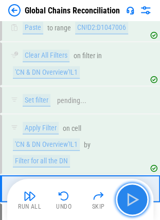
click at [134, 203] on img "button" at bounding box center [132, 199] width 16 height 16
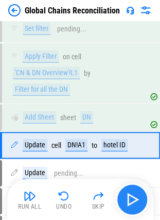
scroll to position [6960, 0]
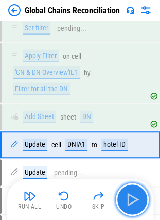
click at [134, 203] on img "button" at bounding box center [132, 199] width 16 height 16
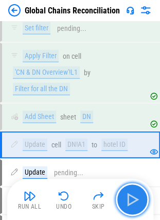
click at [134, 203] on img "button" at bounding box center [132, 199] width 16 height 16
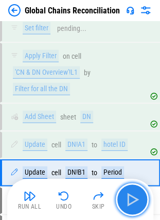
click at [134, 203] on img "button" at bounding box center [132, 199] width 16 height 16
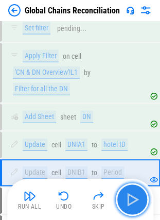
click at [134, 203] on img "button" at bounding box center [132, 199] width 16 height 16
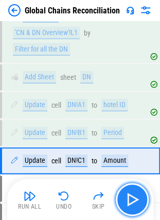
scroll to position [7015, 0]
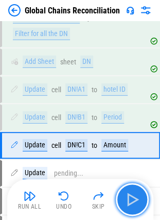
click at [134, 203] on img "button" at bounding box center [132, 199] width 16 height 16
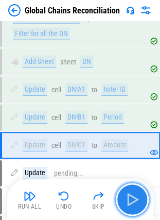
click at [134, 203] on img "button" at bounding box center [132, 199] width 16 height 16
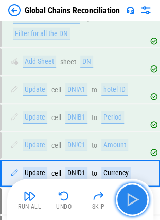
click at [134, 203] on img "button" at bounding box center [132, 199] width 16 height 16
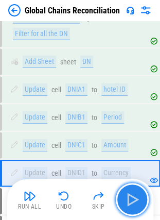
click at [134, 203] on img "button" at bounding box center [132, 199] width 16 height 16
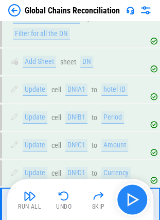
scroll to position [7079, 0]
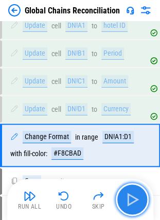
click at [134, 203] on img "button" at bounding box center [132, 199] width 16 height 16
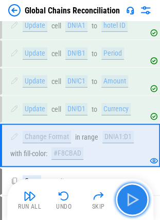
click at [134, 203] on img "button" at bounding box center [132, 199] width 16 height 16
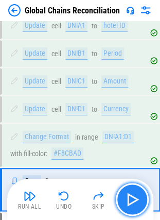
click at [134, 203] on img "button" at bounding box center [132, 199] width 16 height 16
click at [132, 200] on img "button" at bounding box center [132, 199] width 16 height 16
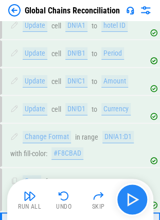
scroll to position [7158, 0]
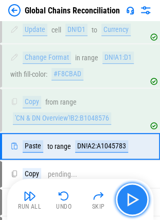
click at [132, 200] on img "button" at bounding box center [132, 199] width 16 height 16
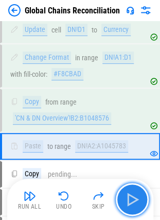
click at [131, 190] on button "button" at bounding box center [132, 199] width 33 height 33
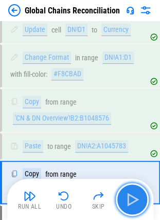
click at [138, 196] on img "button" at bounding box center [132, 199] width 16 height 16
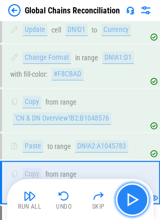
click at [138, 196] on img "button" at bounding box center [132, 199] width 16 height 16
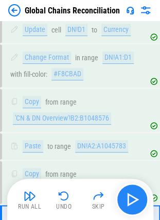
scroll to position [7230, 0]
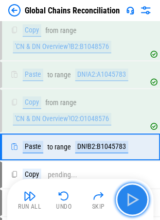
click at [131, 201] on img "button" at bounding box center [132, 199] width 16 height 16
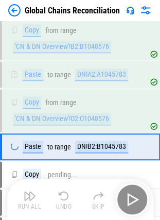
click at [131, 201] on div "Run All Undo Skip" at bounding box center [81, 199] width 136 height 33
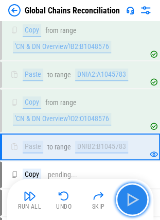
click at [131, 201] on img "button" at bounding box center [132, 199] width 16 height 16
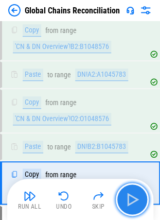
click at [135, 197] on img "button" at bounding box center [132, 199] width 16 height 16
click at [141, 202] on button "button" at bounding box center [132, 199] width 33 height 33
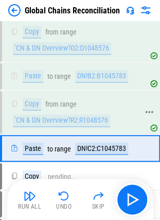
scroll to position [7301, 0]
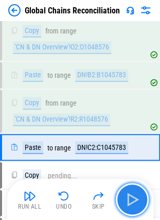
click at [133, 203] on img "button" at bounding box center [132, 199] width 16 height 16
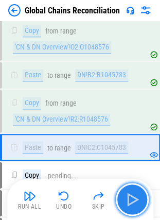
click at [133, 203] on img "button" at bounding box center [132, 199] width 16 height 16
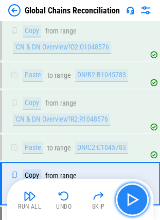
click at [134, 191] on img "button" at bounding box center [132, 199] width 16 height 16
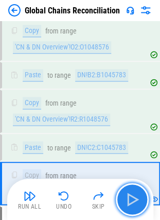
click at [134, 191] on img "button" at bounding box center [132, 199] width 16 height 16
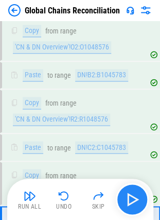
scroll to position [7373, 0]
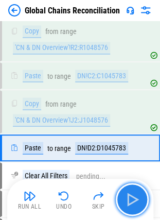
click at [134, 191] on img "button" at bounding box center [132, 199] width 16 height 16
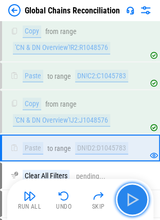
click at [132, 194] on img "button" at bounding box center [132, 199] width 16 height 16
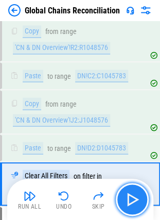
click at [135, 200] on img "button" at bounding box center [132, 199] width 16 height 16
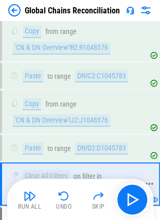
scroll to position [7409, 0]
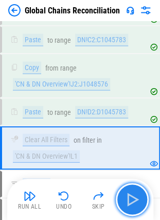
click at [142, 198] on button "button" at bounding box center [132, 199] width 33 height 33
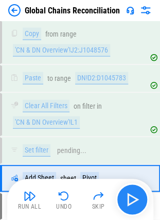
scroll to position [7472, 0]
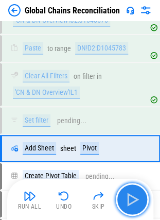
click at [132, 200] on img "button" at bounding box center [132, 199] width 16 height 16
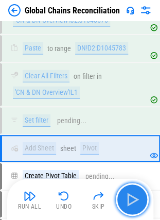
click at [132, 200] on img "button" at bounding box center [132, 199] width 16 height 16
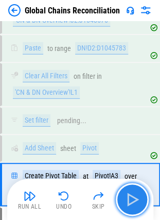
click at [138, 197] on img "button" at bounding box center [132, 199] width 16 height 16
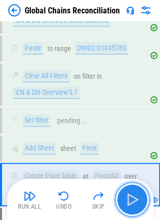
click at [137, 188] on button "button" at bounding box center [132, 199] width 33 height 33
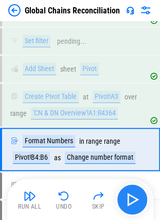
scroll to position [7552, 0]
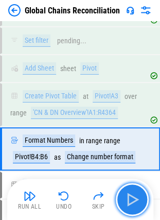
click at [136, 204] on img "button" at bounding box center [132, 199] width 16 height 16
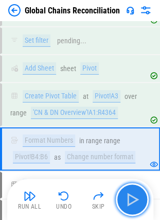
click at [141, 196] on button "button" at bounding box center [132, 199] width 33 height 33
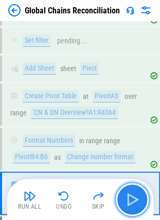
click at [137, 198] on img "button" at bounding box center [132, 199] width 16 height 16
click at [130, 186] on button "button" at bounding box center [132, 199] width 33 height 33
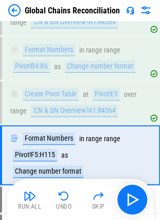
scroll to position [7648, 0]
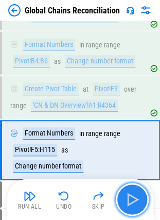
click at [138, 197] on img "button" at bounding box center [132, 199] width 16 height 16
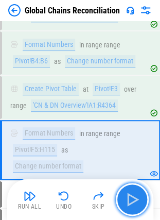
click at [133, 196] on img "button" at bounding box center [132, 199] width 16 height 16
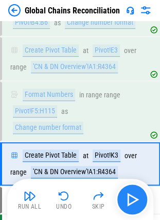
scroll to position [7700, 0]
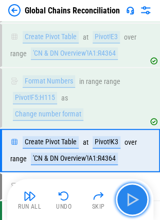
click at [133, 196] on img "button" at bounding box center [132, 199] width 16 height 16
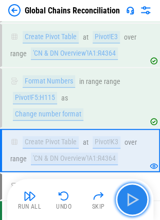
click at [129, 195] on img "button" at bounding box center [132, 199] width 16 height 16
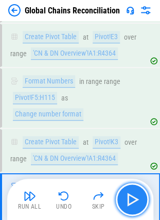
click at [143, 210] on button "button" at bounding box center [132, 199] width 33 height 33
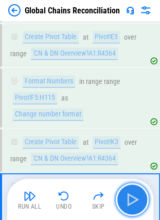
click at [133, 193] on img "button" at bounding box center [132, 199] width 16 height 16
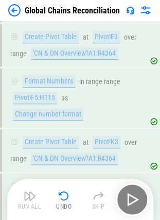
scroll to position [7730, 0]
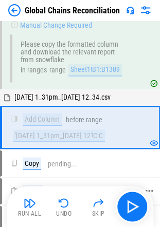
scroll to position [1113, 0]
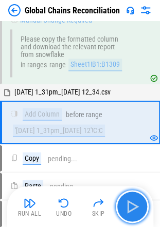
click at [131, 204] on img "button" at bounding box center [132, 207] width 16 height 16
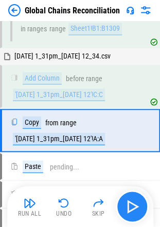
scroll to position [1157, 0]
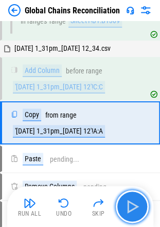
click at [131, 204] on img "button" at bounding box center [132, 207] width 16 height 16
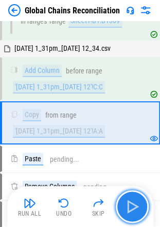
click at [131, 204] on img "button" at bounding box center [132, 207] width 16 height 16
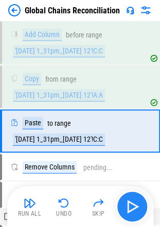
scroll to position [1200, 0]
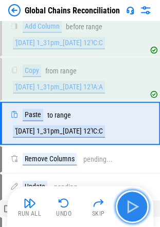
click at [131, 204] on img "button" at bounding box center [132, 207] width 16 height 16
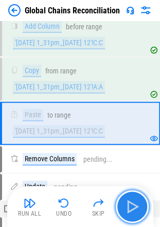
click at [131, 204] on img "button" at bounding box center [132, 207] width 16 height 16
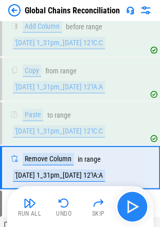
scroll to position [1245, 0]
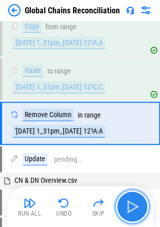
click at [131, 204] on img "button" at bounding box center [132, 207] width 16 height 16
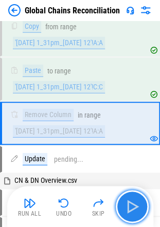
click at [135, 208] on img "button" at bounding box center [132, 207] width 16 height 16
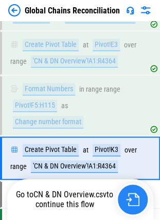
scroll to position [7700, 0]
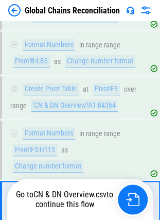
scroll to position [7700, 0]
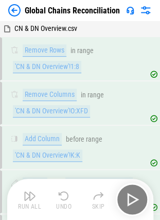
click at [0, 220] on settings-manager at bounding box center [0, 220] width 0 height 0
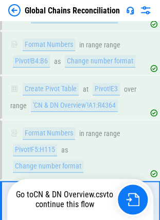
scroll to position [7700, 0]
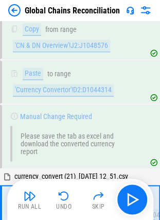
scroll to position [4499, 0]
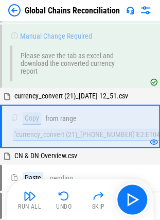
drag, startPoint x: 141, startPoint y: 201, endPoint x: 166, endPoint y: 165, distance: 43.7
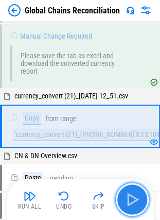
click at [137, 194] on img "button" at bounding box center [132, 199] width 16 height 16
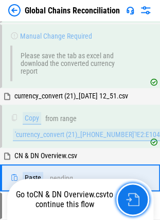
click at [137, 194] on img "button" at bounding box center [132, 198] width 13 height 13
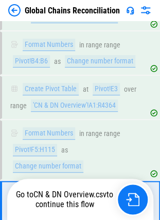
scroll to position [7700, 0]
